Goal: Navigation & Orientation: Find specific page/section

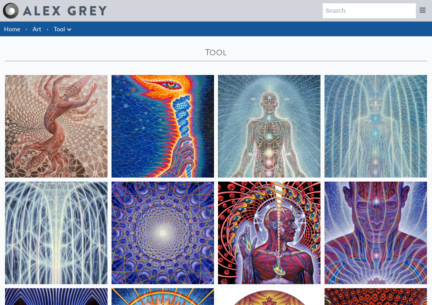
click at [16, 30] on link "Home" at bounding box center [12, 28] width 16 height 7
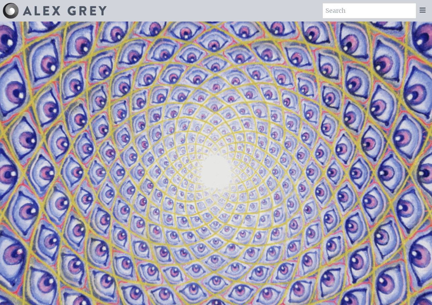
click at [72, 13] on img at bounding box center [65, 10] width 84 height 9
click at [425, 9] on icon at bounding box center [423, 10] width 8 height 8
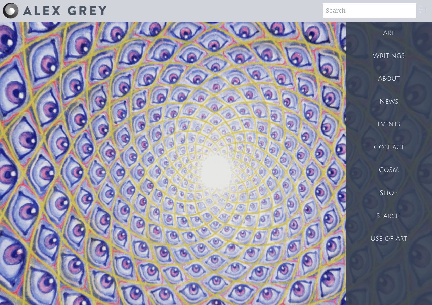
click at [386, 36] on div "Art" at bounding box center [389, 33] width 86 height 23
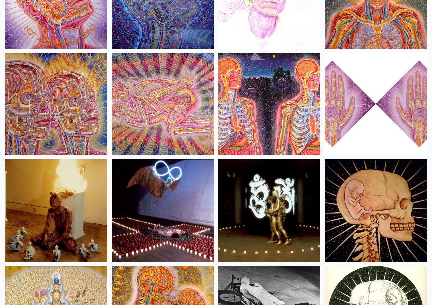
scroll to position [7705, 0]
